Goal: Transaction & Acquisition: Register for event/course

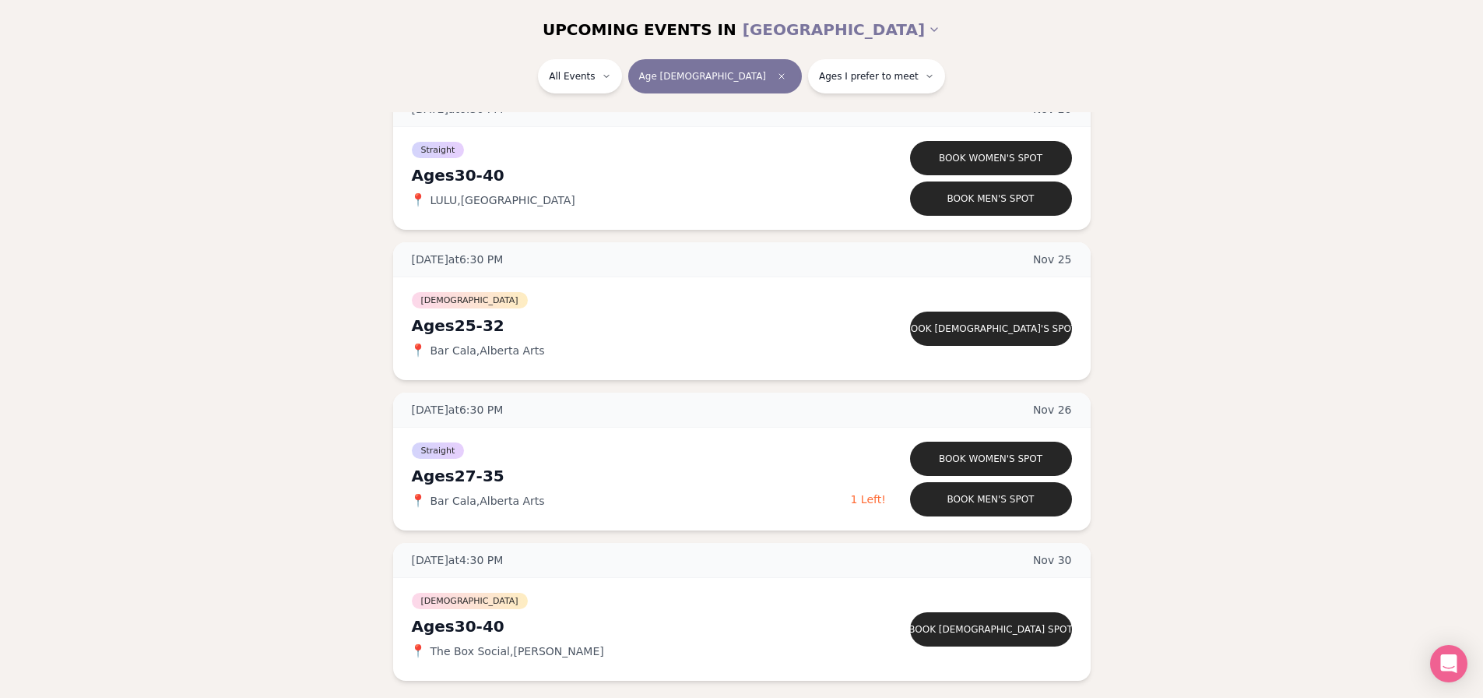
scroll to position [3838, 0]
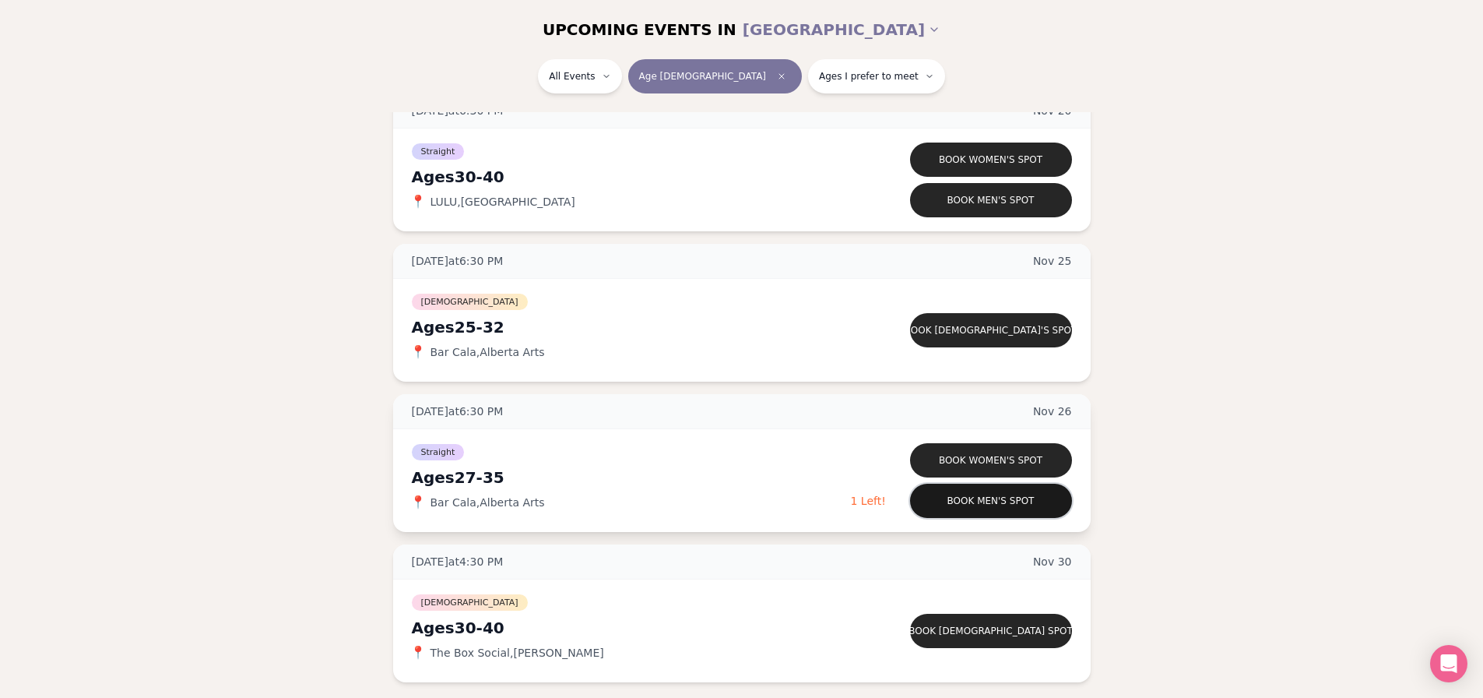
click at [993, 503] on button "Book men's spot" at bounding box center [991, 501] width 162 height 34
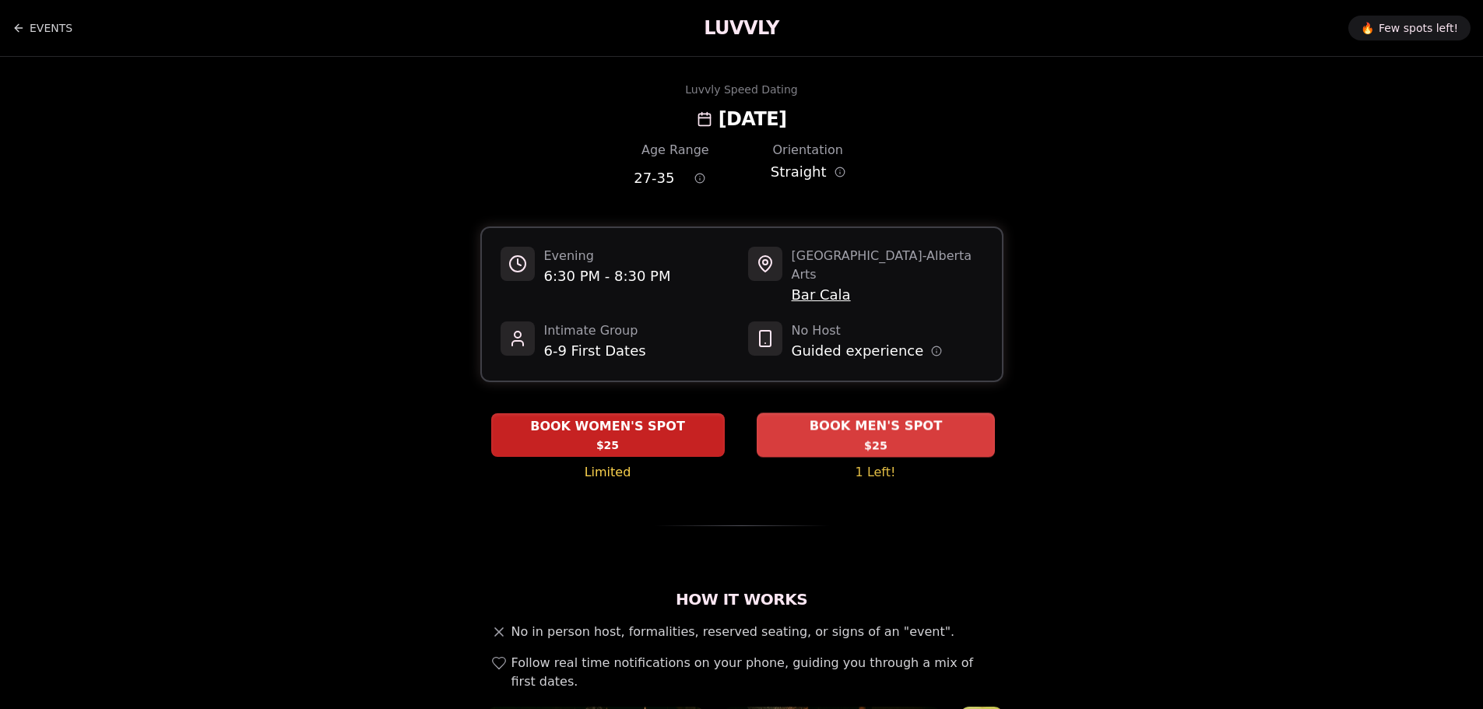
click at [818, 417] on span "BOOK MEN'S SPOT" at bounding box center [875, 426] width 139 height 19
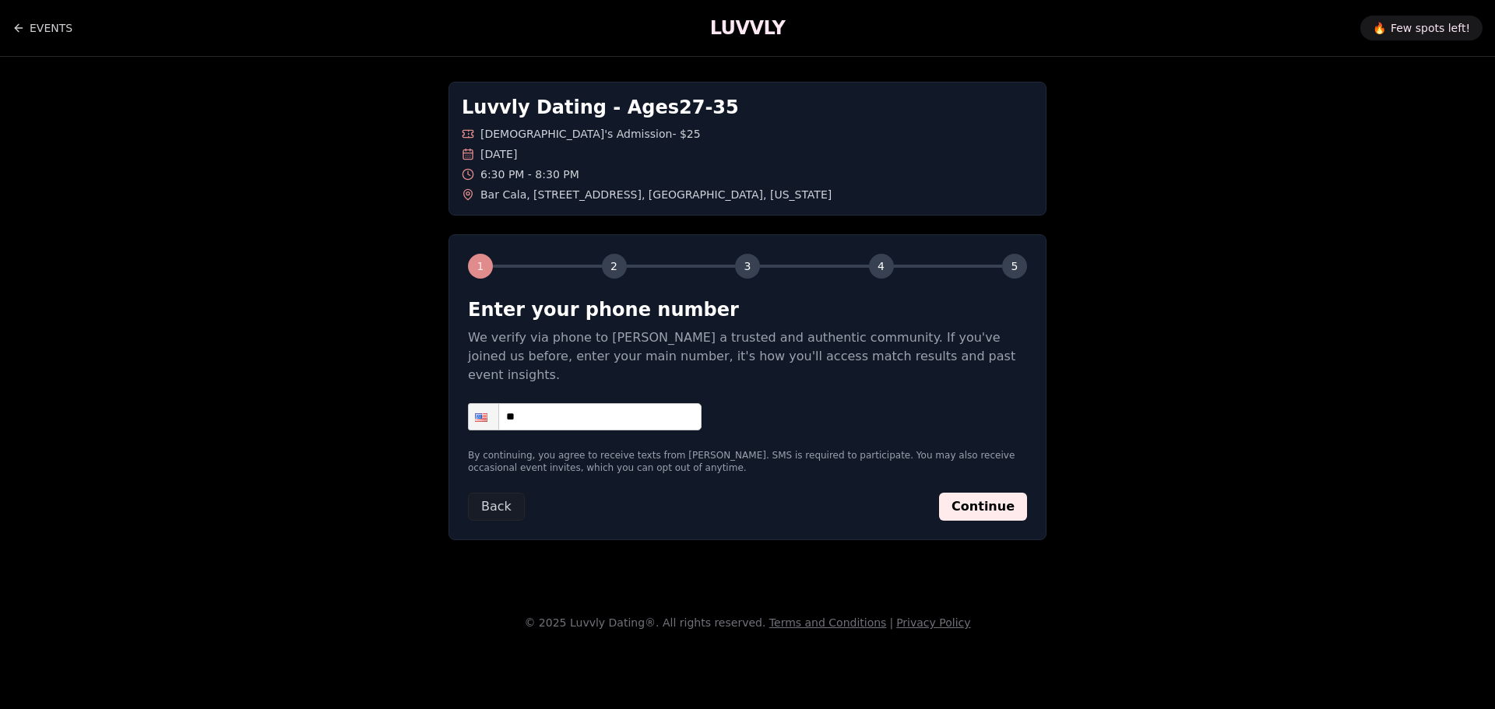
click at [629, 406] on input "**" at bounding box center [585, 416] width 234 height 27
type input "**********"
click at [987, 493] on button "Continue" at bounding box center [983, 507] width 88 height 28
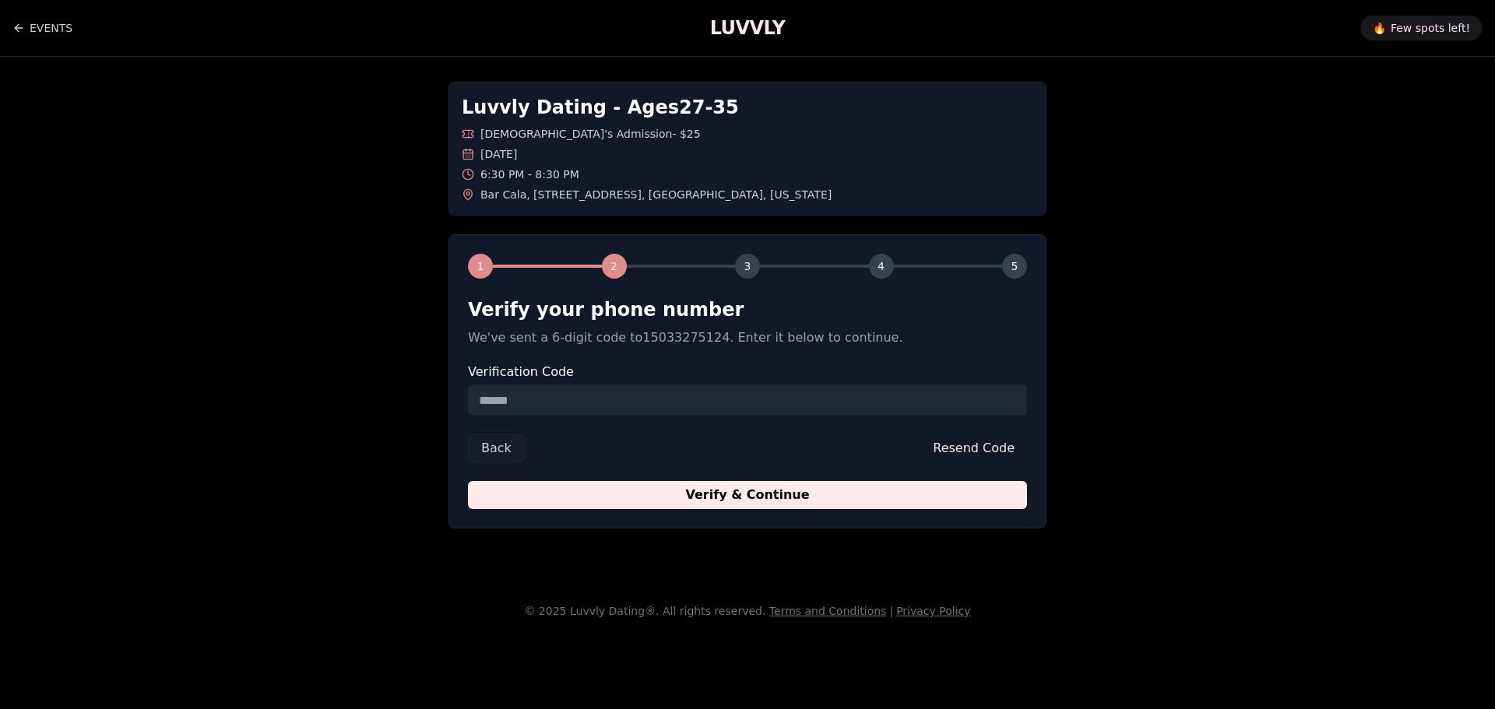
click at [769, 396] on input "Verification Code" at bounding box center [747, 400] width 559 height 31
type input "******"
click at [468, 481] on button "Verify & Continue" at bounding box center [747, 495] width 559 height 28
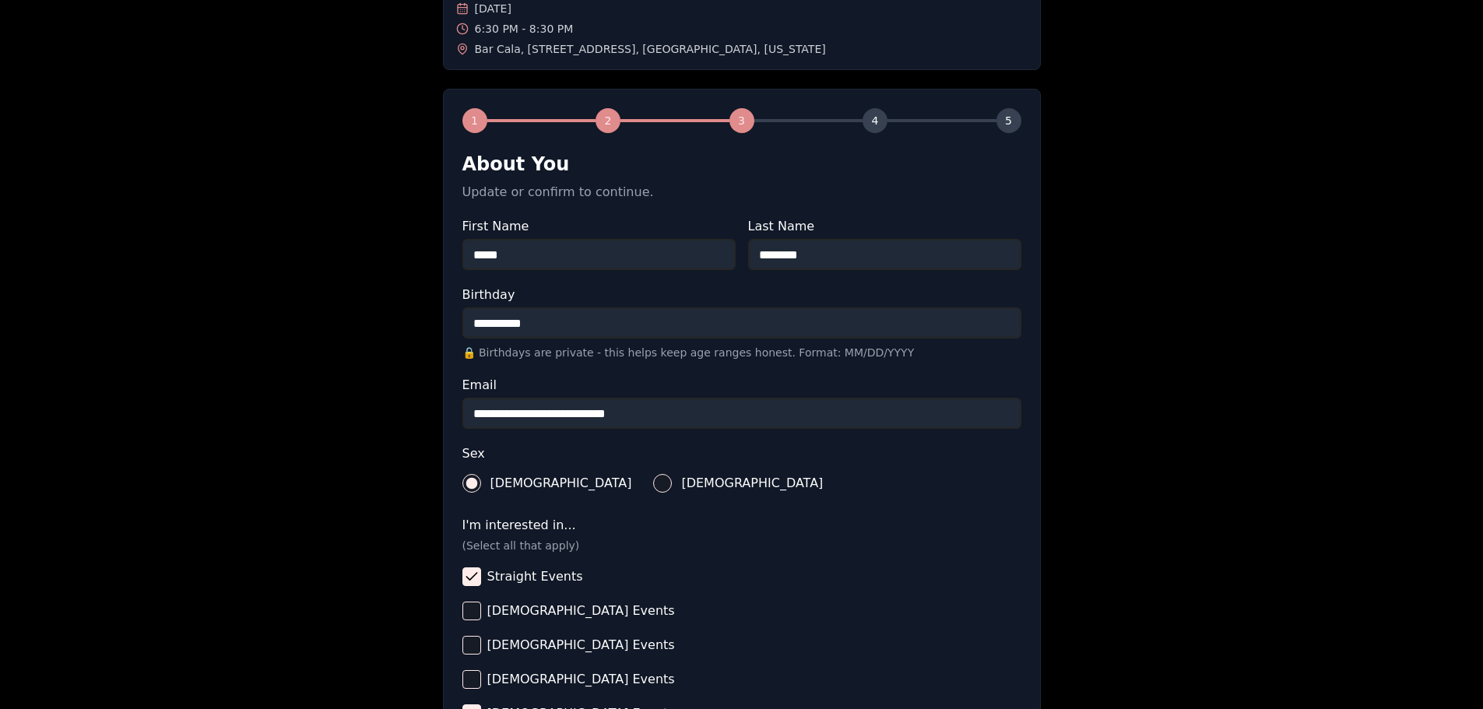
scroll to position [234, 0]
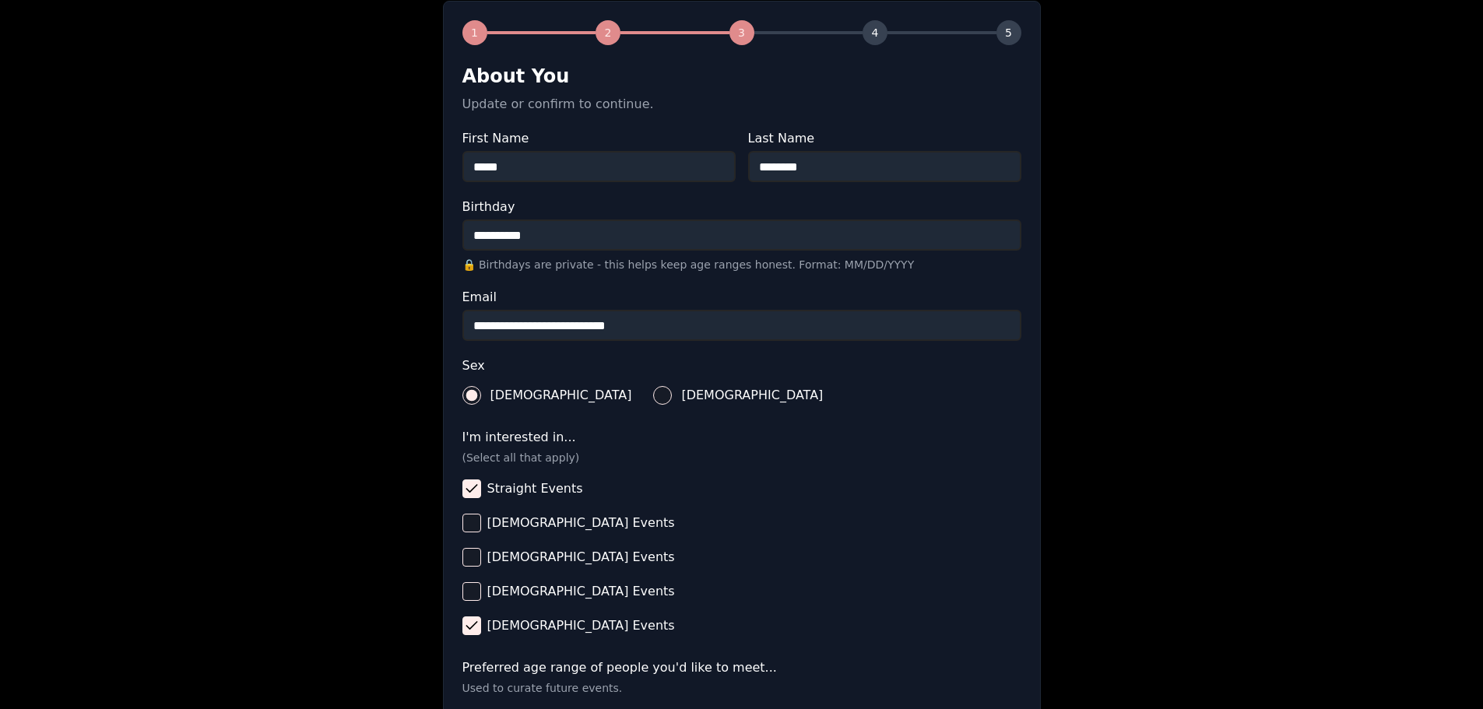
click at [487, 329] on input "**********" at bounding box center [741, 325] width 559 height 31
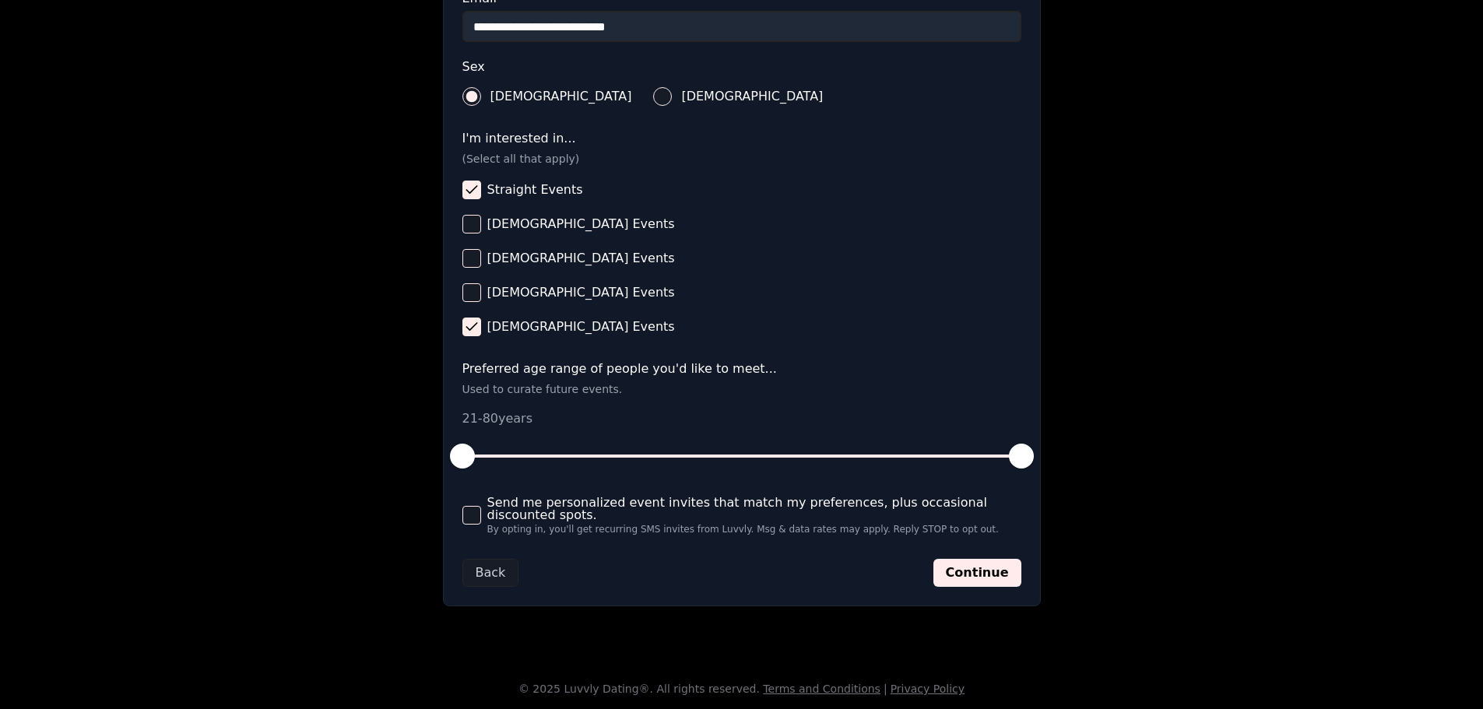
click at [979, 501] on span "Send me personalized event invites that match my preferences, plus occasional d…" at bounding box center [754, 509] width 534 height 25
click at [481, 506] on button "Send me personalized event invites that match my preferences, plus occasional d…" at bounding box center [471, 515] width 19 height 19
click at [979, 501] on span "Send me personalized event invites that match my preferences, plus occasional d…" at bounding box center [754, 509] width 534 height 25
click at [481, 506] on button "Send me personalized event invites that match my preferences, plus occasional d…" at bounding box center [471, 515] width 19 height 19
click at [982, 497] on span "Send me personalized event invites that match my preferences, plus occasional d…" at bounding box center [754, 509] width 534 height 25
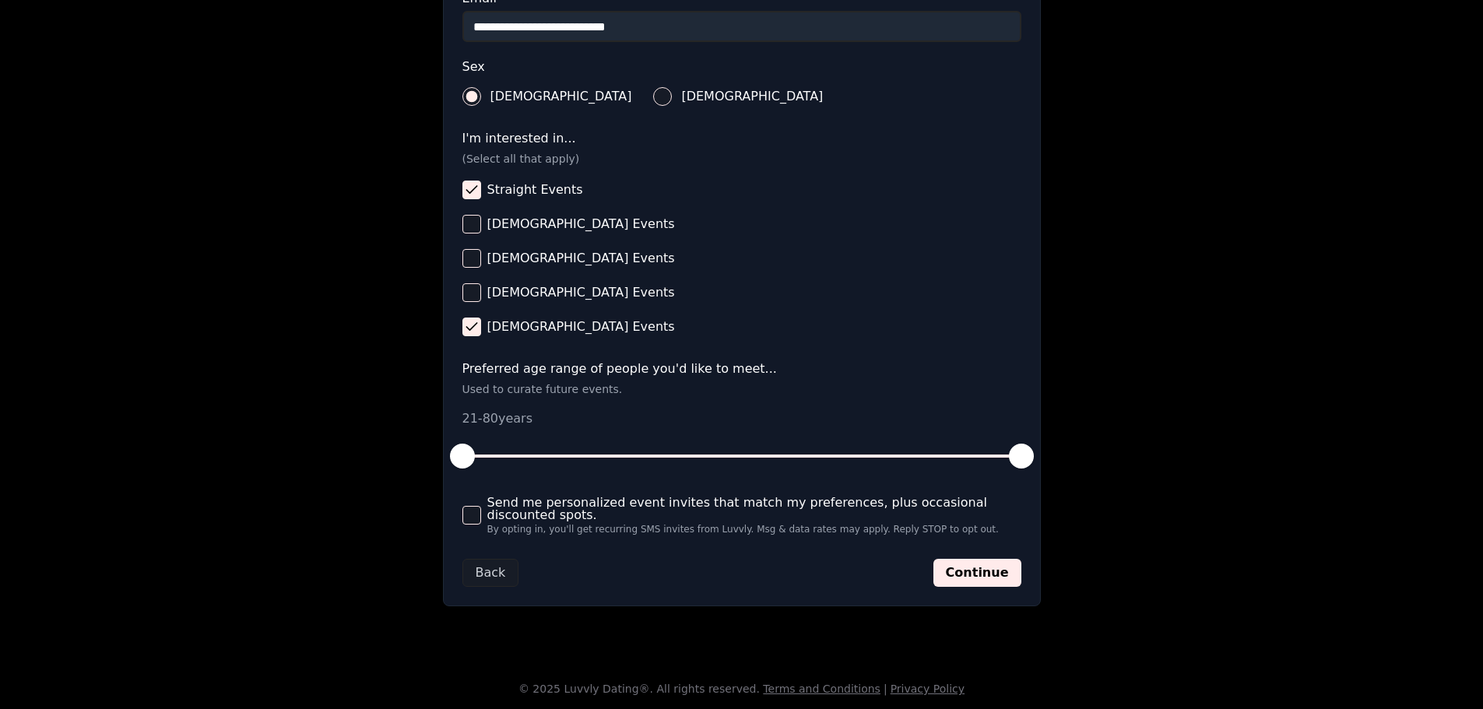
click at [481, 506] on button "Send me personalized event invites that match my preferences, plus occasional d…" at bounding box center [471, 515] width 19 height 19
click at [982, 497] on span "Send me personalized event invites that match my preferences, plus occasional d…" at bounding box center [754, 509] width 534 height 25
click at [481, 506] on button "Send me personalized event invites that match my preferences, plus occasional d…" at bounding box center [471, 515] width 19 height 19
click at [990, 568] on button "Continue" at bounding box center [978, 573] width 88 height 28
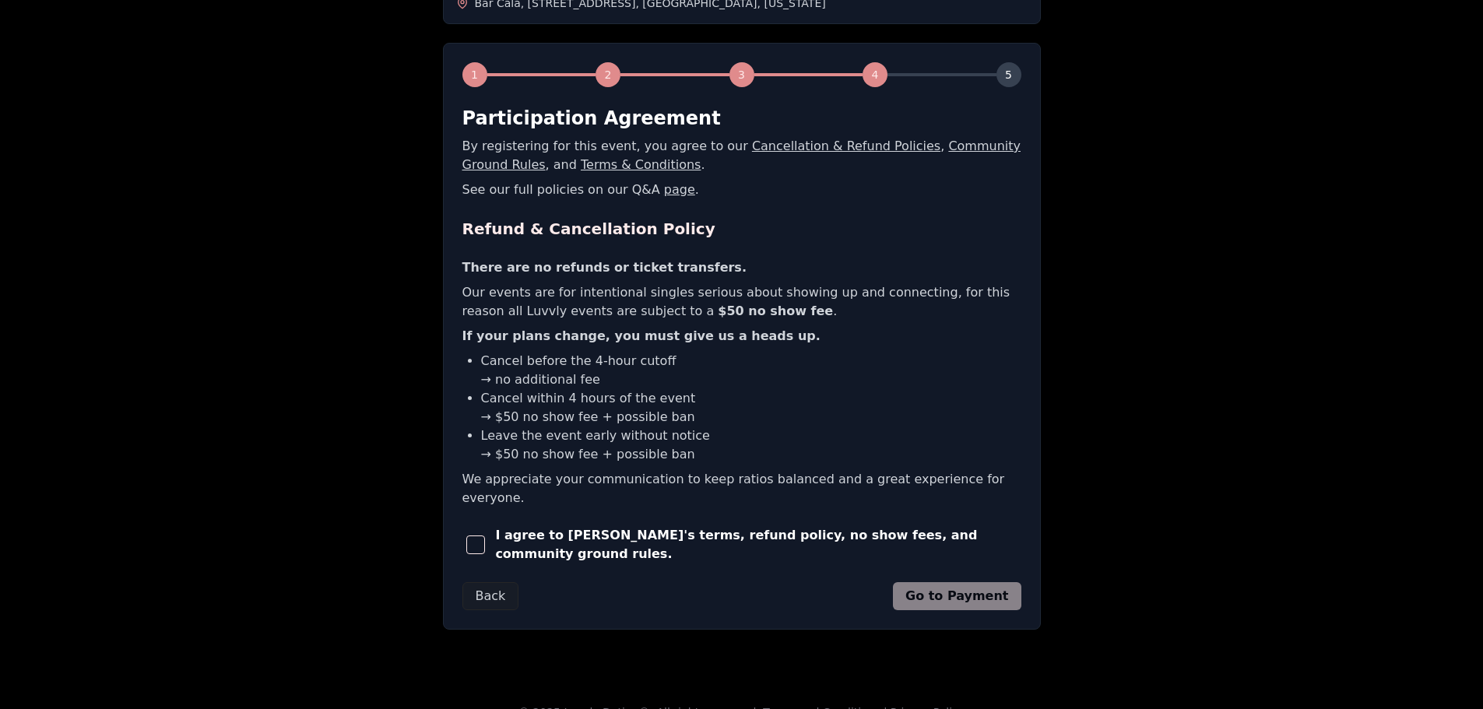
scroll to position [193, 0]
click at [757, 525] on span "I agree to [PERSON_NAME]'s terms, refund policy, no show fees, and community gr…" at bounding box center [758, 543] width 526 height 37
click at [473, 534] on span "button" at bounding box center [475, 543] width 19 height 19
click at [949, 581] on button "Go to Payment" at bounding box center [957, 595] width 128 height 28
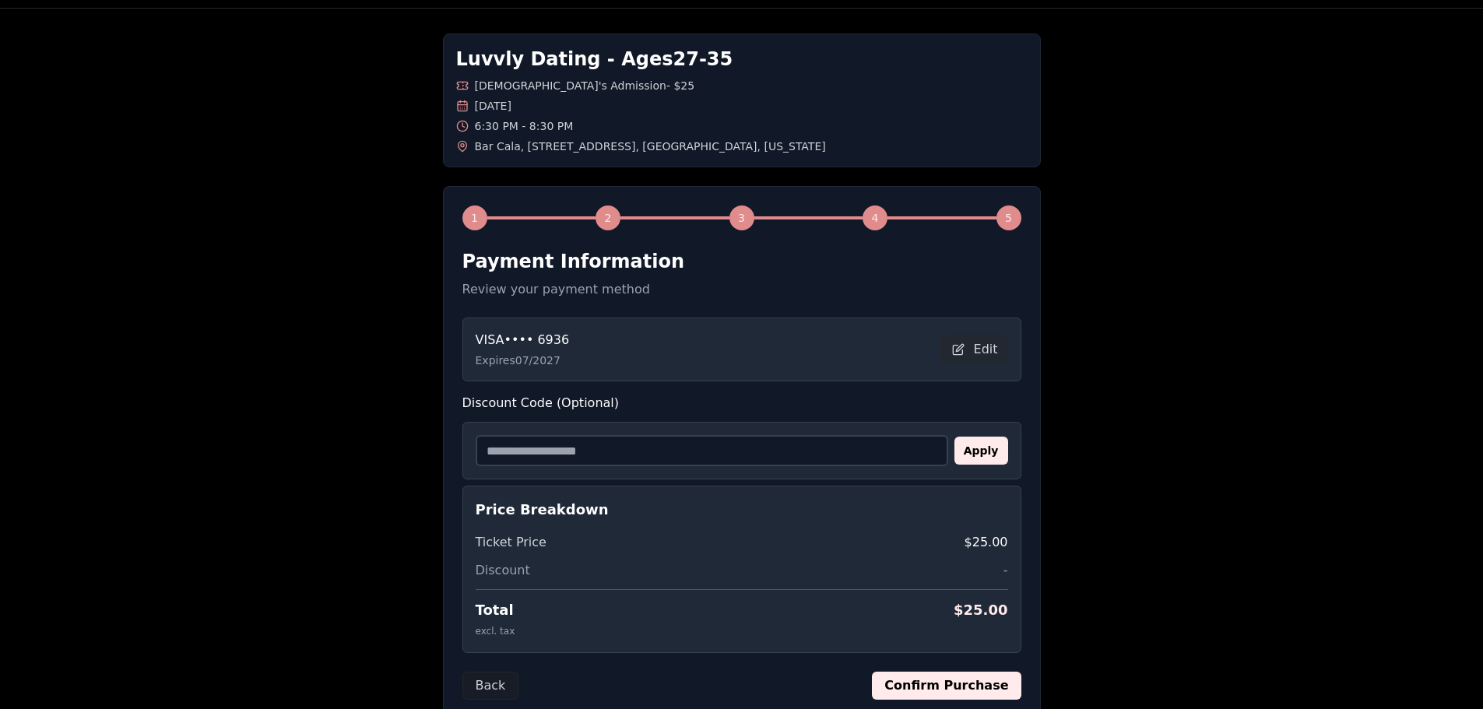
scroll to position [161, 0]
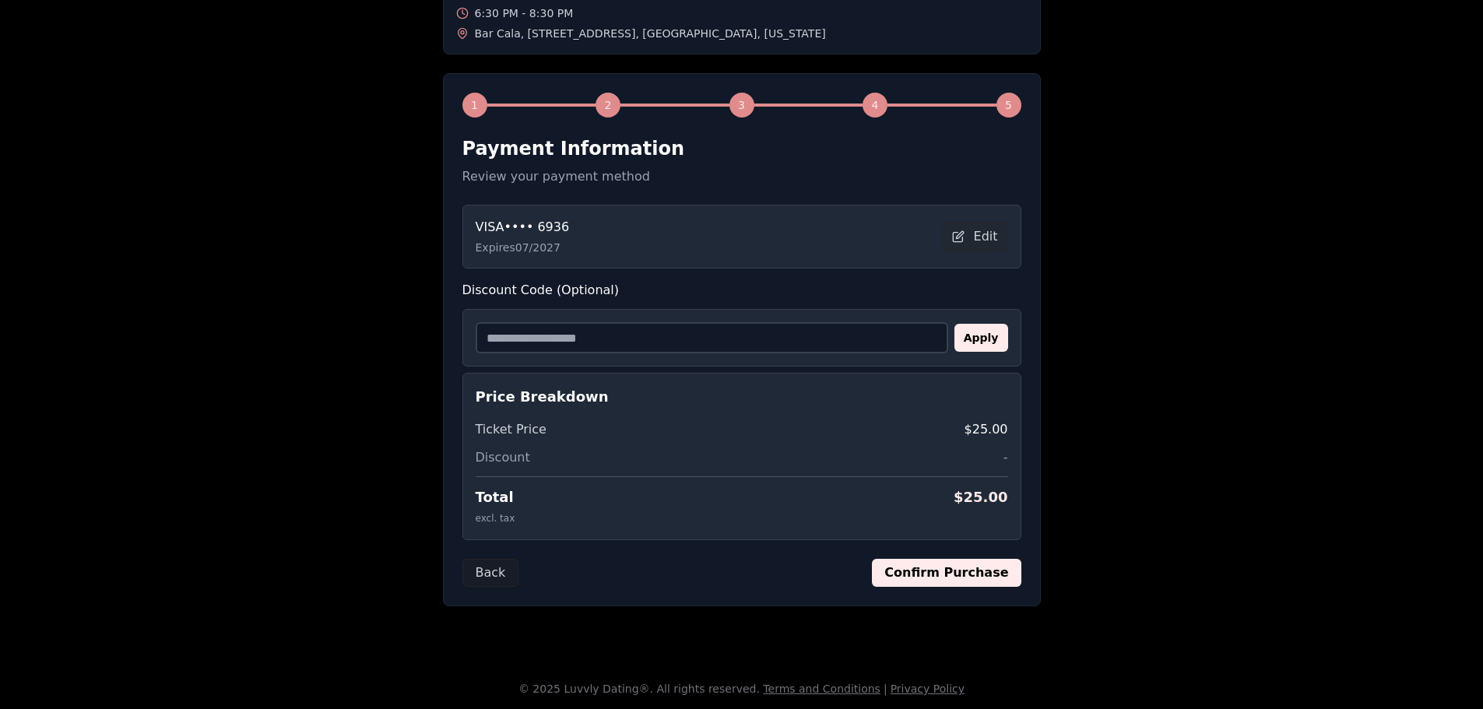
click at [987, 577] on button "Confirm Purchase" at bounding box center [946, 573] width 149 height 28
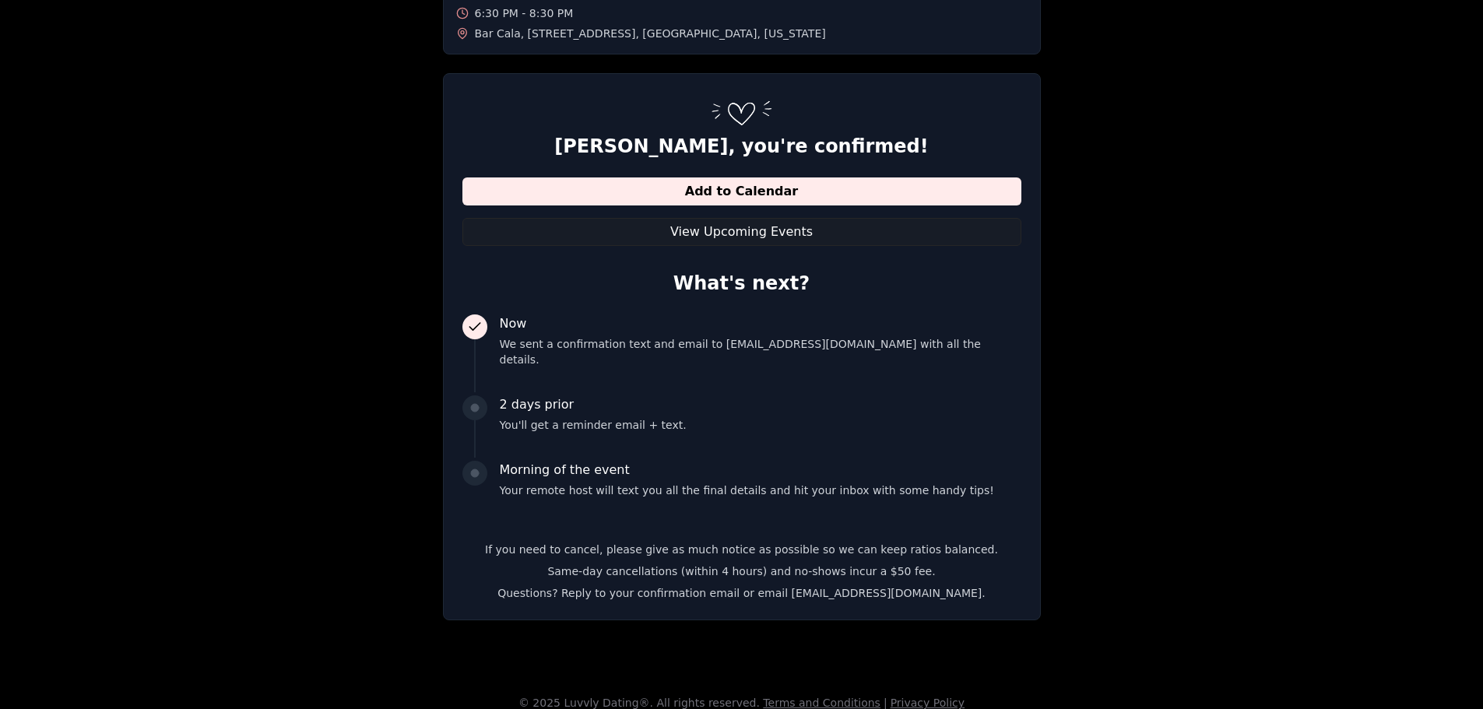
scroll to position [160, 0]
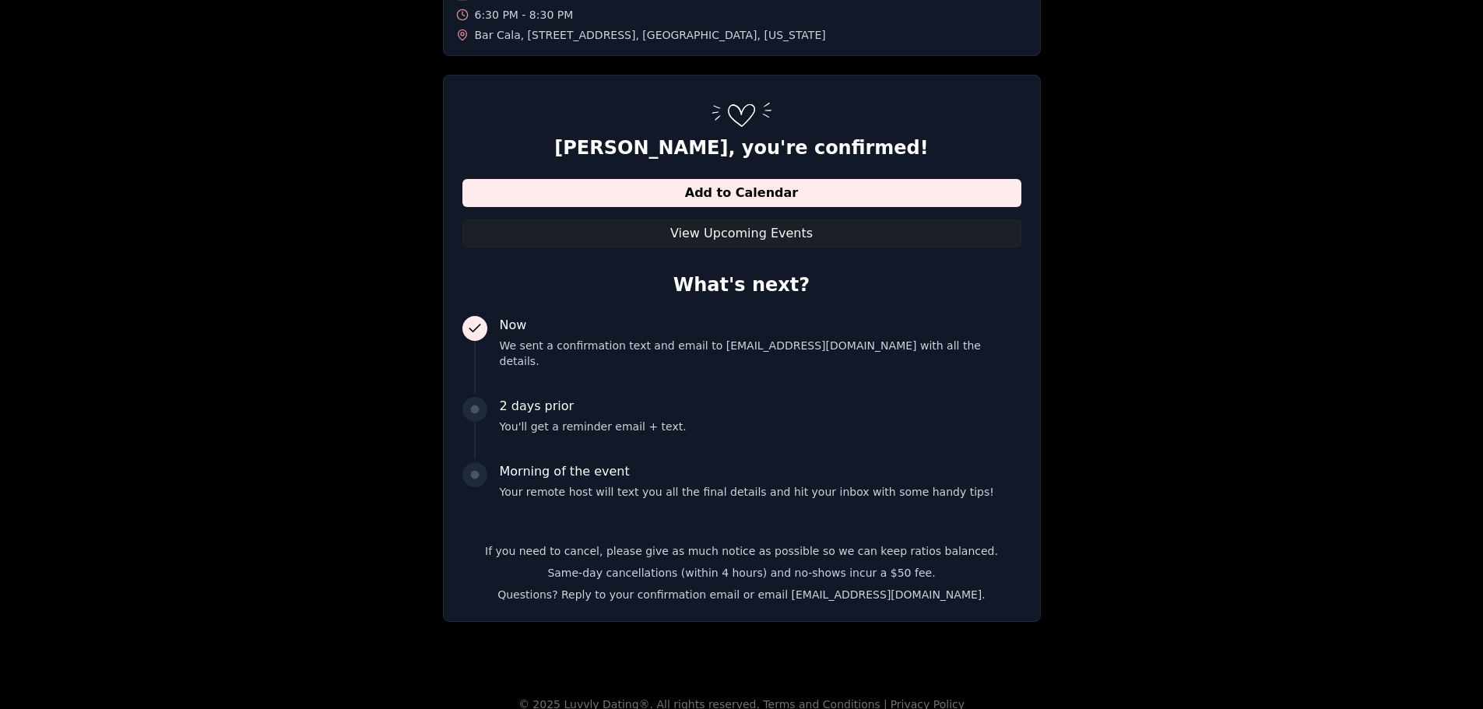
click at [751, 239] on button "View Upcoming Events" at bounding box center [741, 234] width 559 height 28
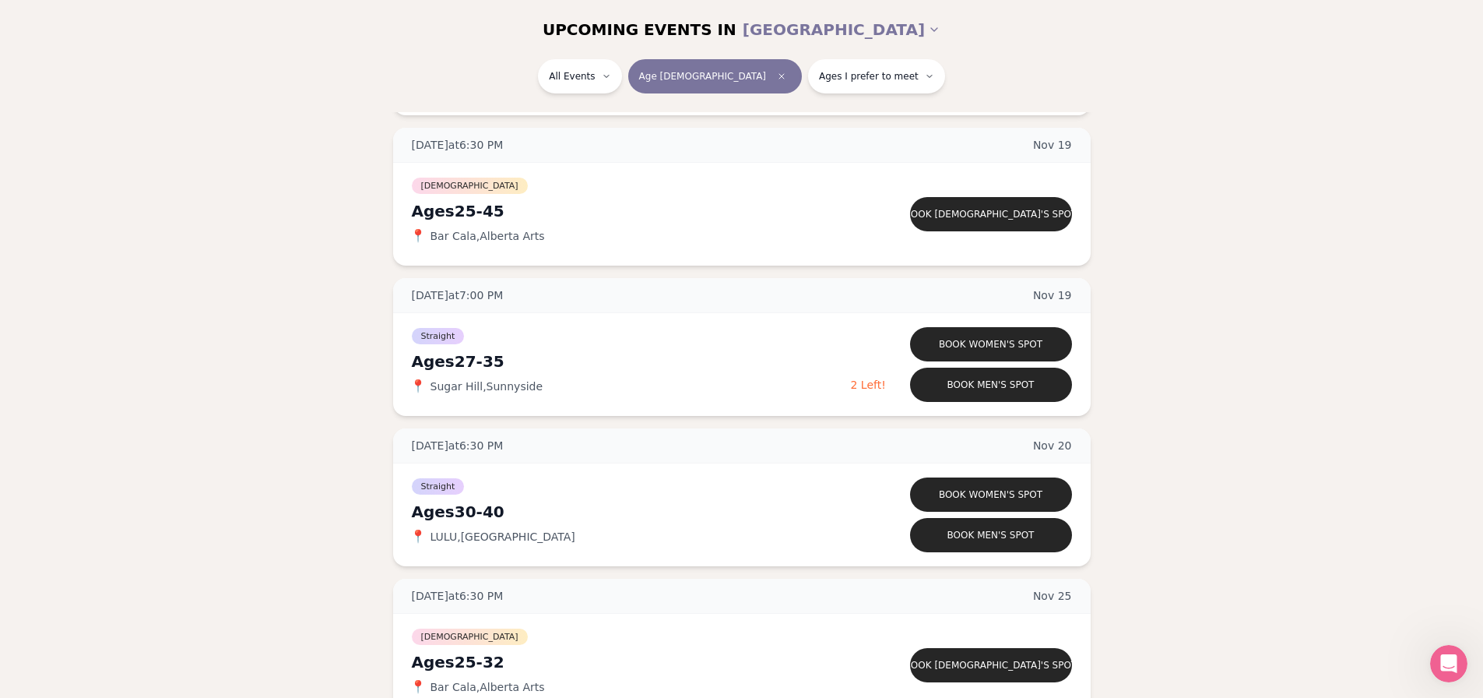
scroll to position [3348, 0]
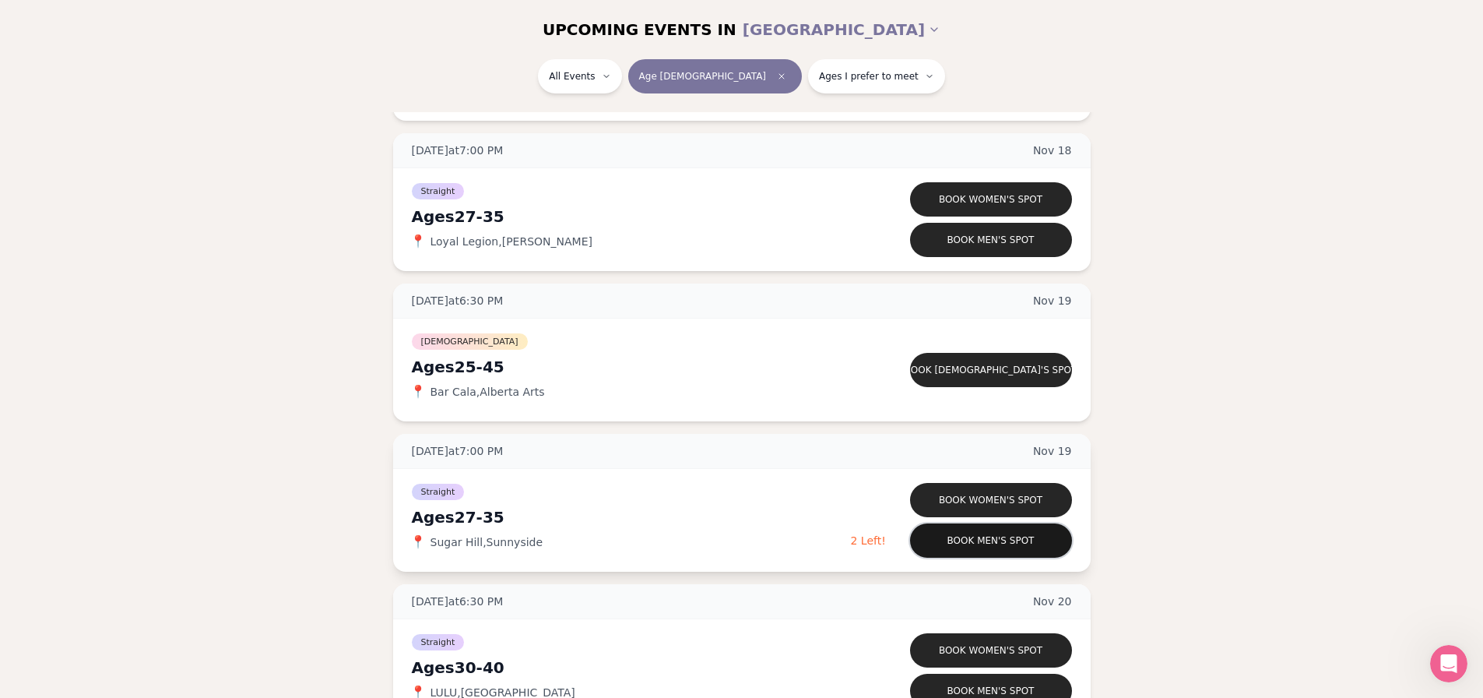
click at [951, 540] on button "Book men's spot" at bounding box center [991, 540] width 162 height 34
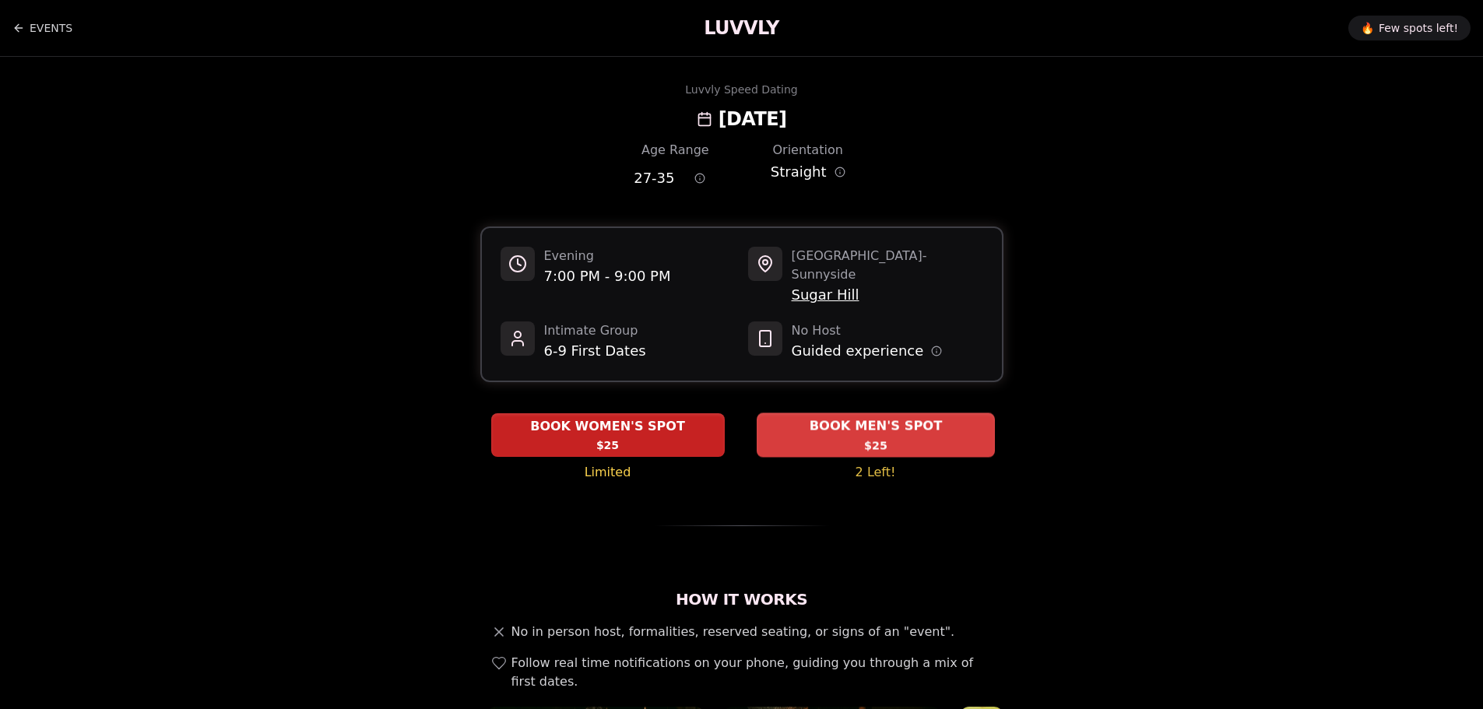
click at [846, 417] on span "BOOK MEN'S SPOT" at bounding box center [875, 426] width 139 height 19
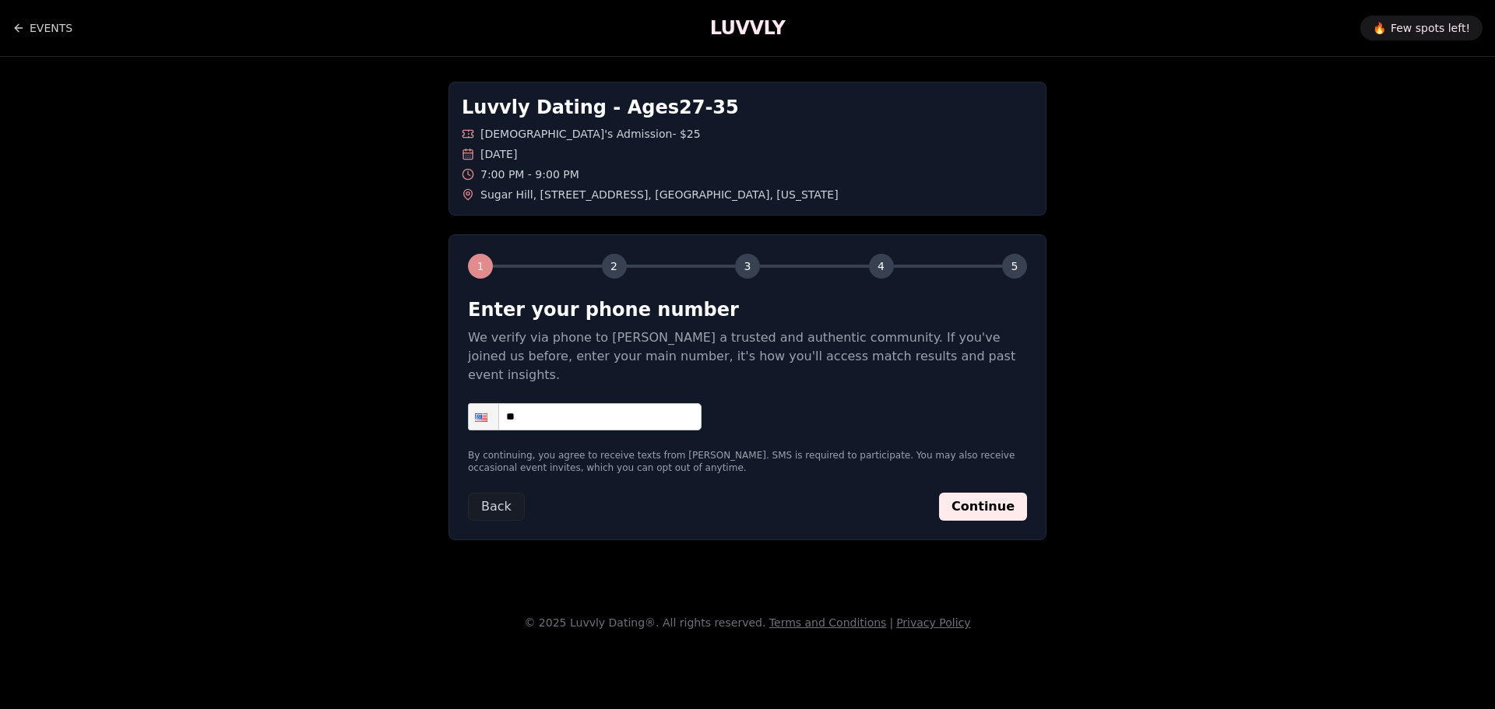
click at [673, 404] on input "**" at bounding box center [585, 416] width 234 height 27
type input "**********"
click at [988, 493] on button "Continue" at bounding box center [983, 507] width 88 height 28
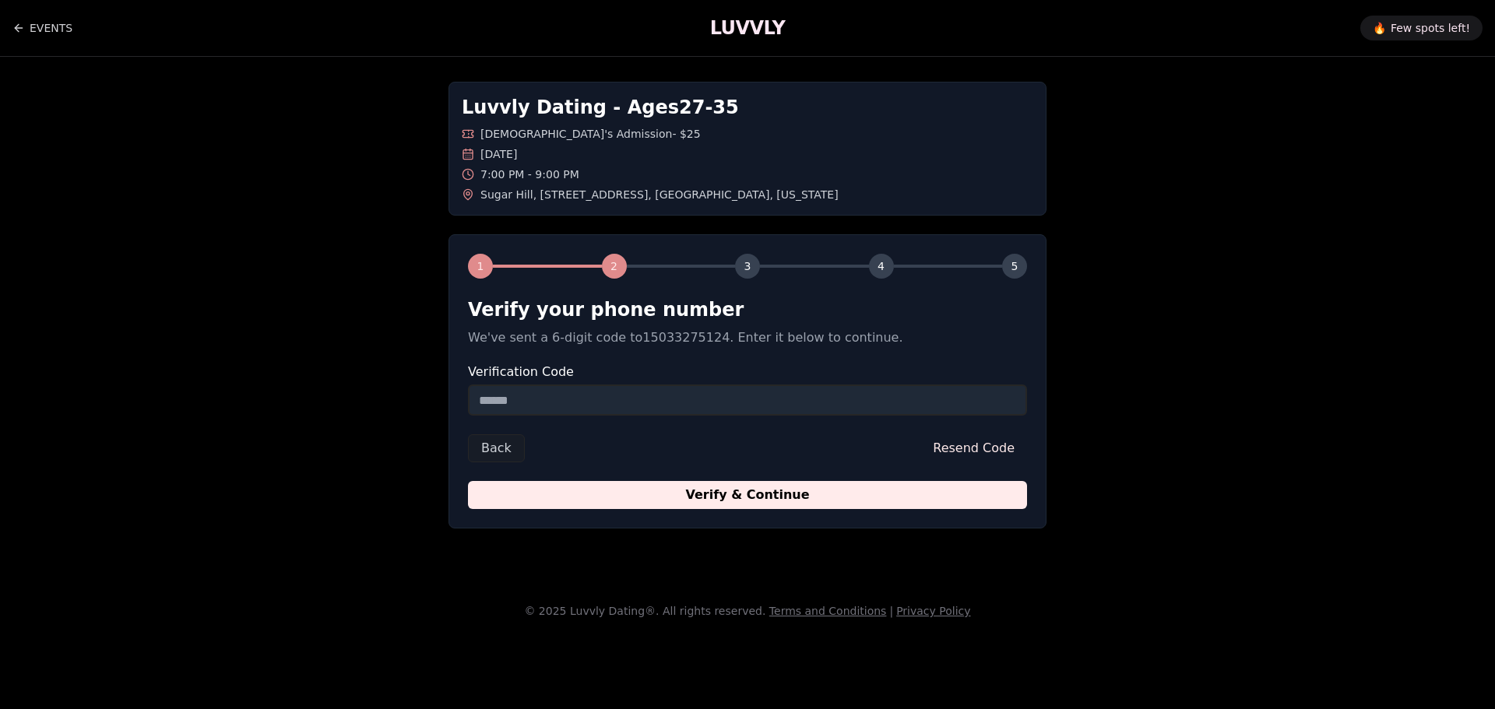
click at [712, 406] on input "Verification Code" at bounding box center [747, 400] width 559 height 31
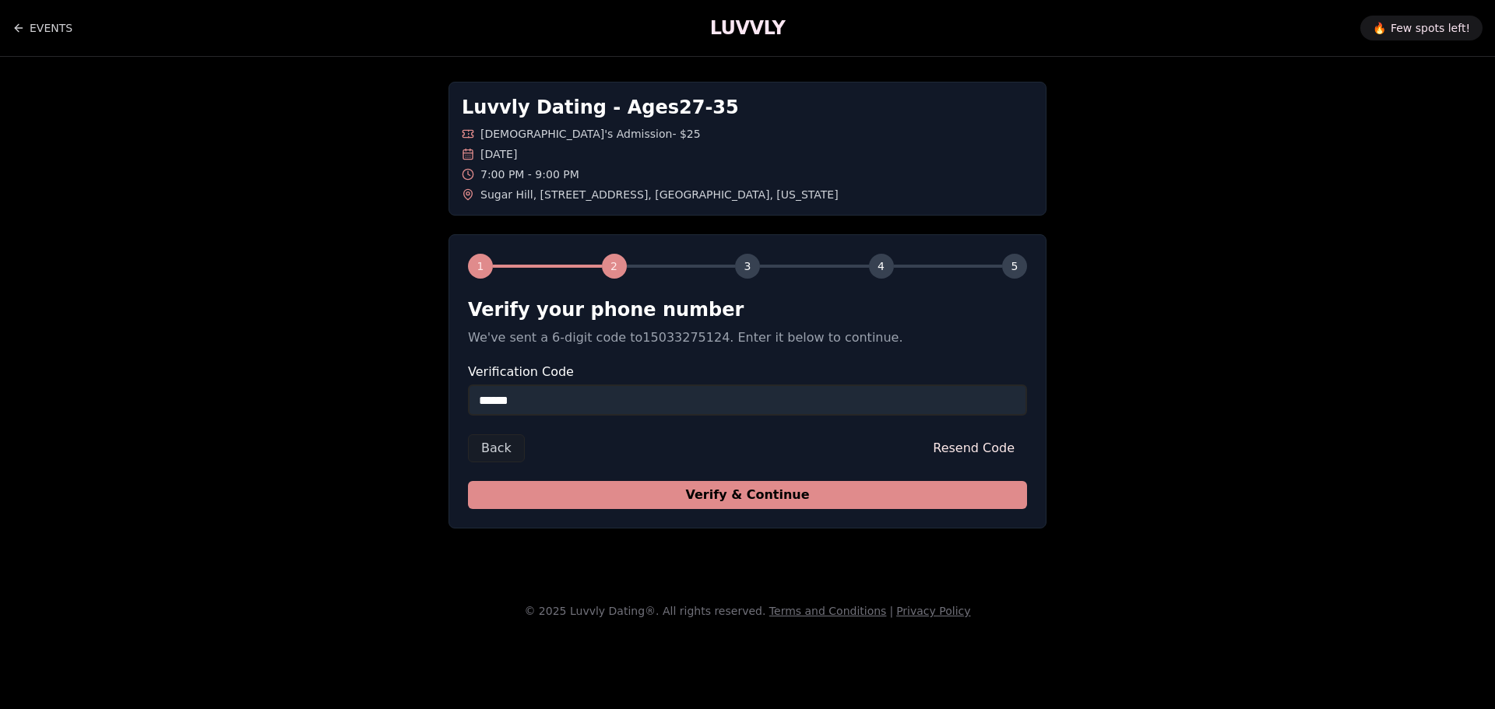
type input "******"
click at [726, 502] on button "Verify & Continue" at bounding box center [747, 495] width 559 height 28
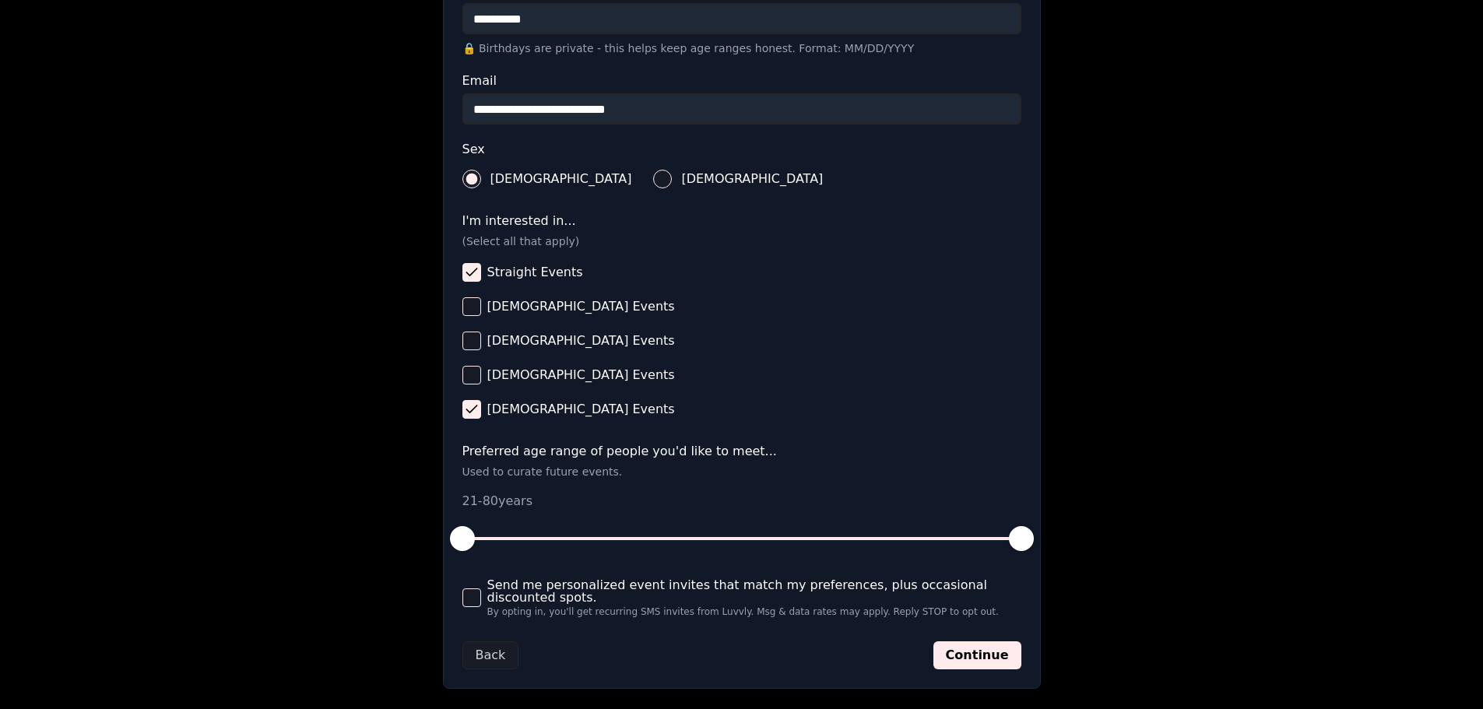
scroll to position [533, 0]
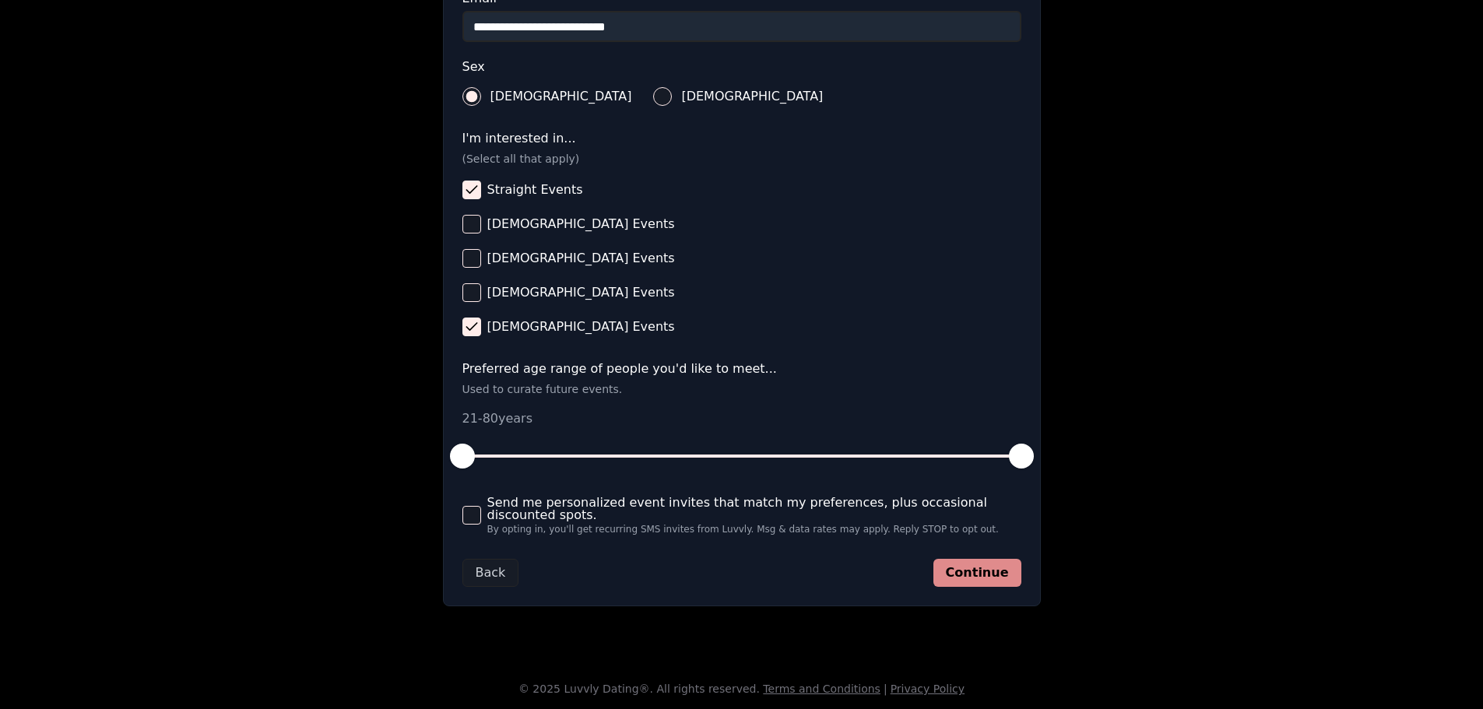
click at [959, 564] on button "Continue" at bounding box center [978, 573] width 88 height 28
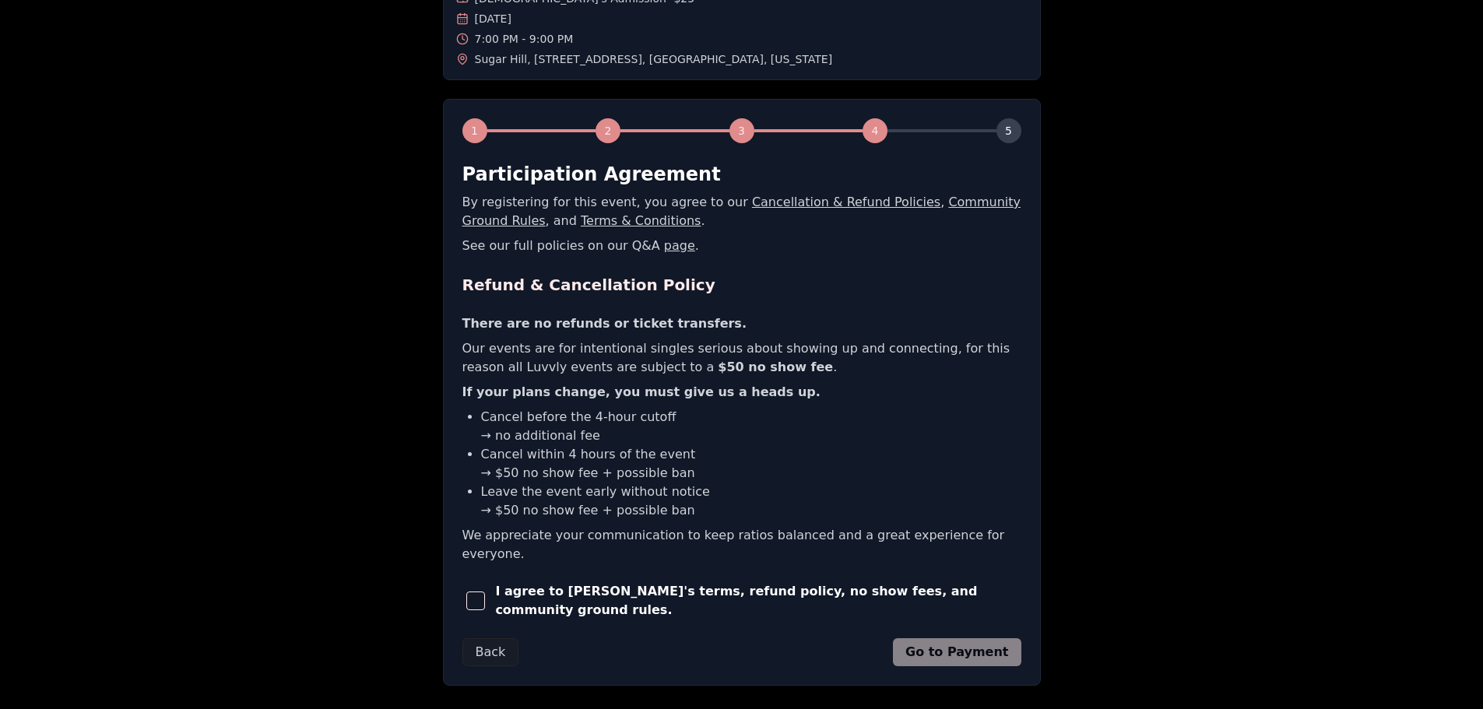
scroll to position [193, 0]
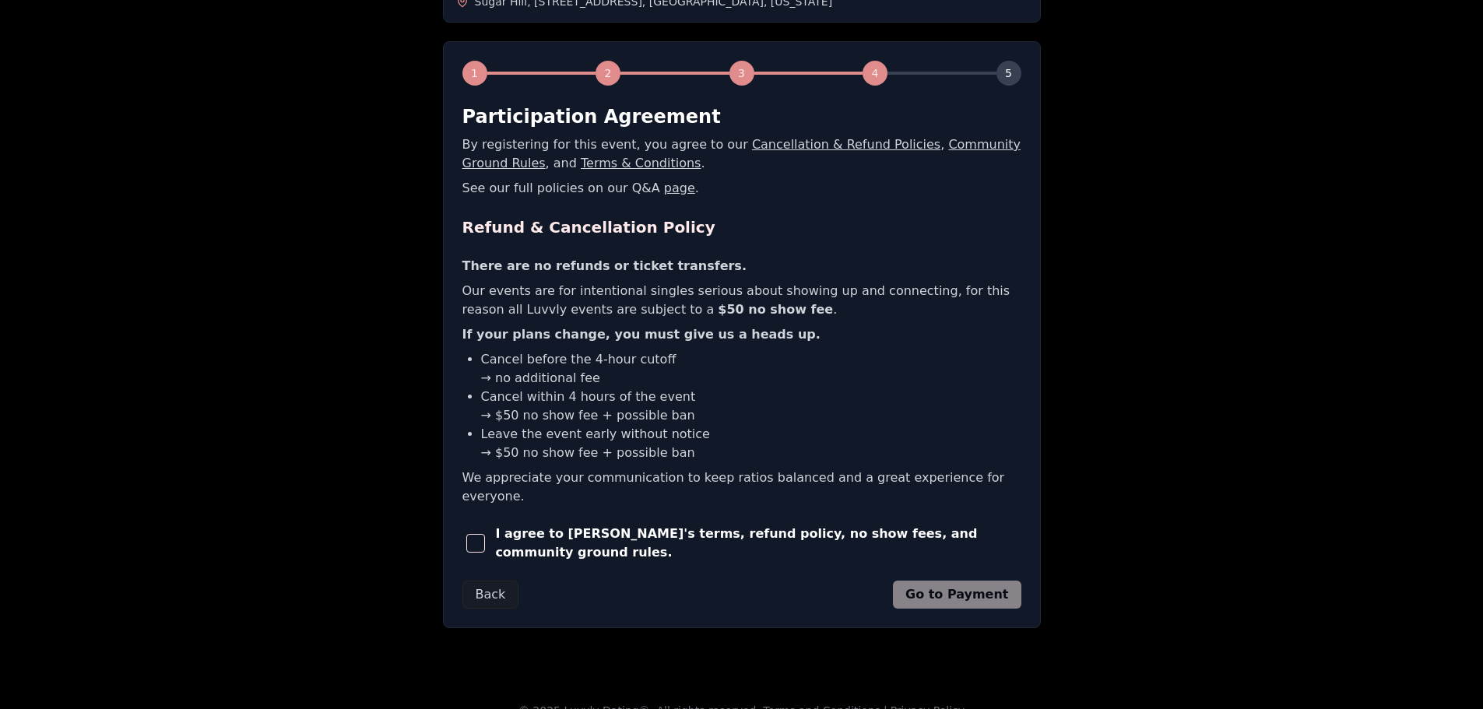
click at [481, 534] on span "button" at bounding box center [475, 543] width 19 height 19
click at [938, 581] on button "Go to Payment" at bounding box center [957, 595] width 128 height 28
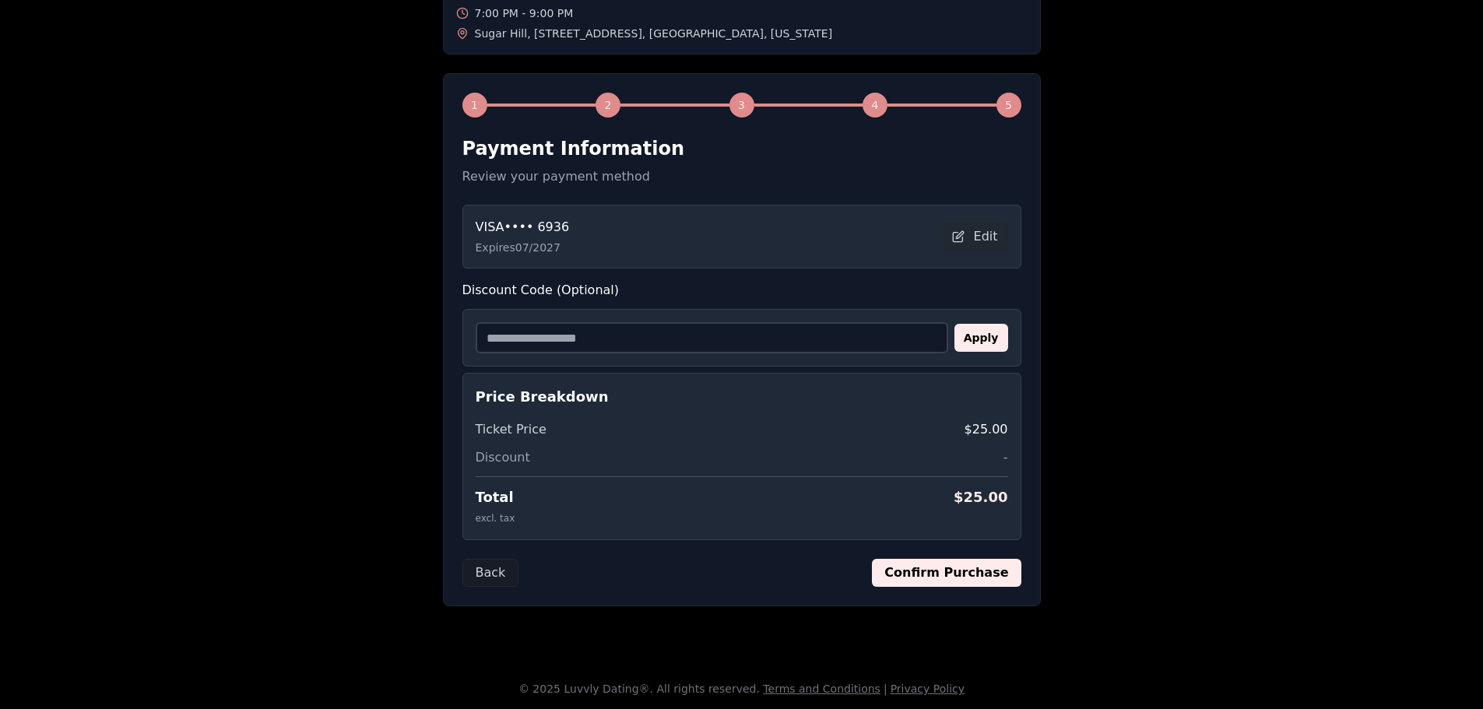
click at [940, 568] on button "Confirm Purchase" at bounding box center [946, 573] width 149 height 28
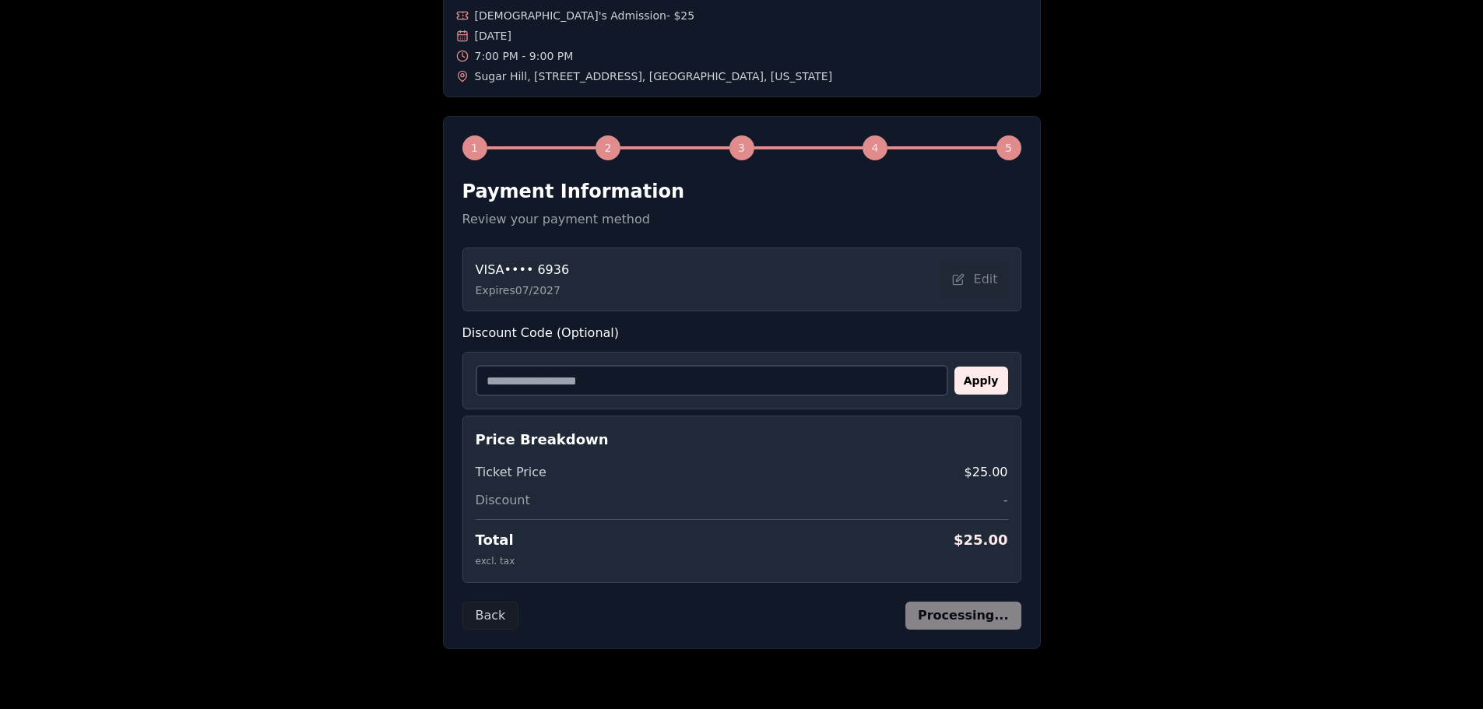
scroll to position [160, 0]
